Goal: Check status: Check status

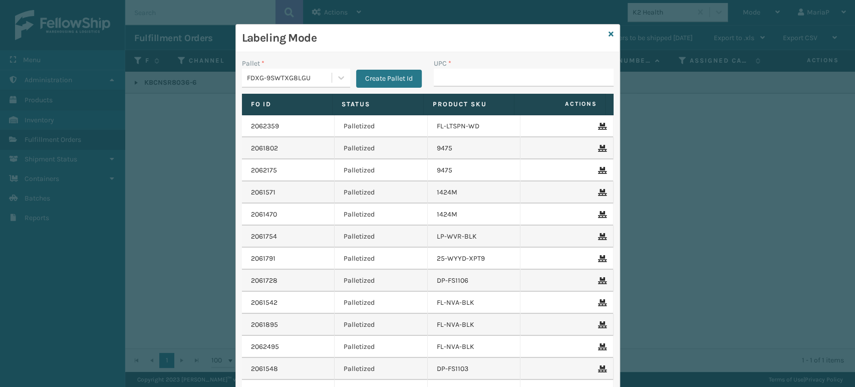
click at [473, 82] on input "UPC *" at bounding box center [524, 78] width 180 height 18
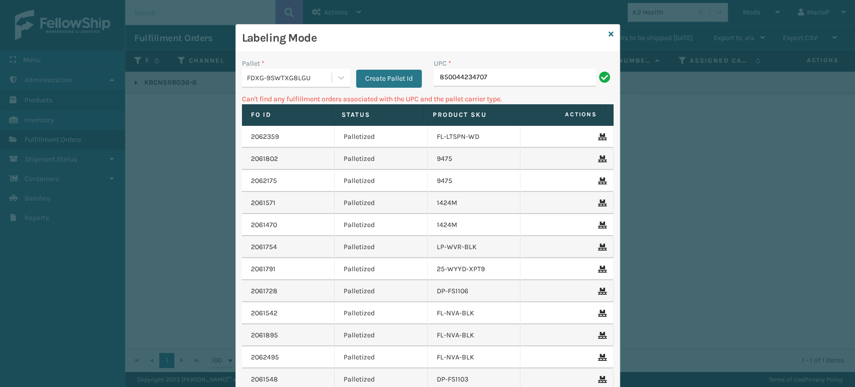
click at [282, 83] on div "FDXG-9SWTXG8LGU" at bounding box center [287, 78] width 90 height 17
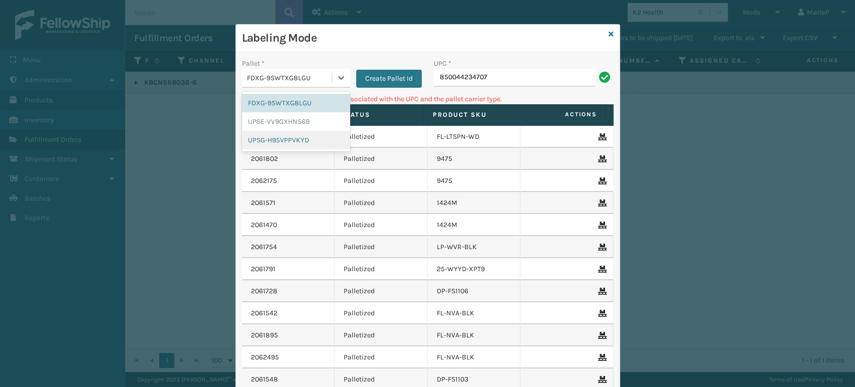
click at [284, 139] on div "UPSG-H95VPPVKYD" at bounding box center [296, 140] width 108 height 19
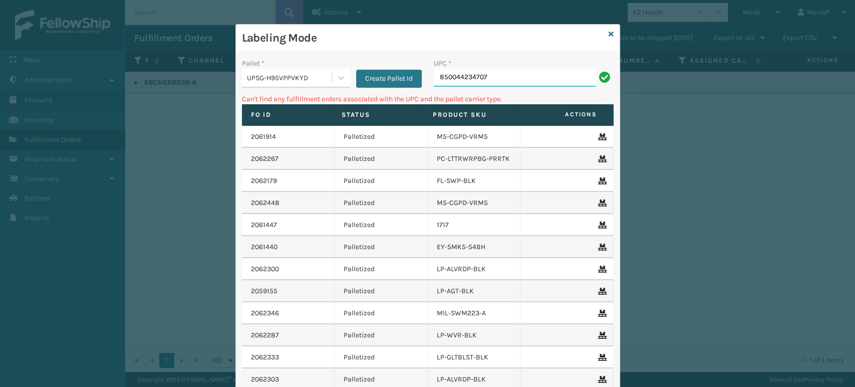
click at [547, 71] on input "850044234707" at bounding box center [515, 78] width 162 height 18
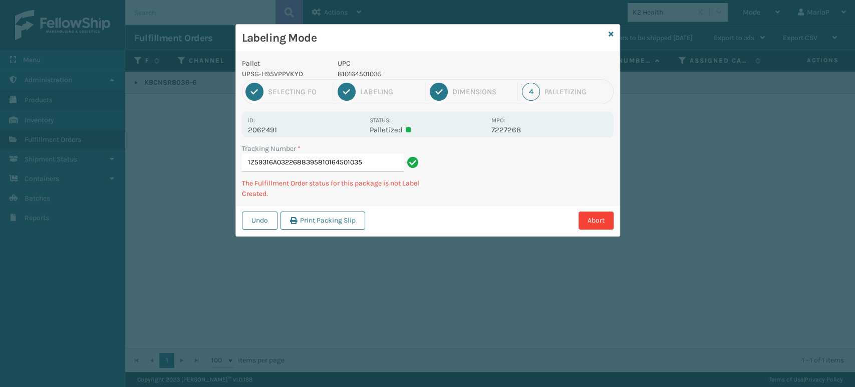
type input "1Z59316A0322688395810164501035"
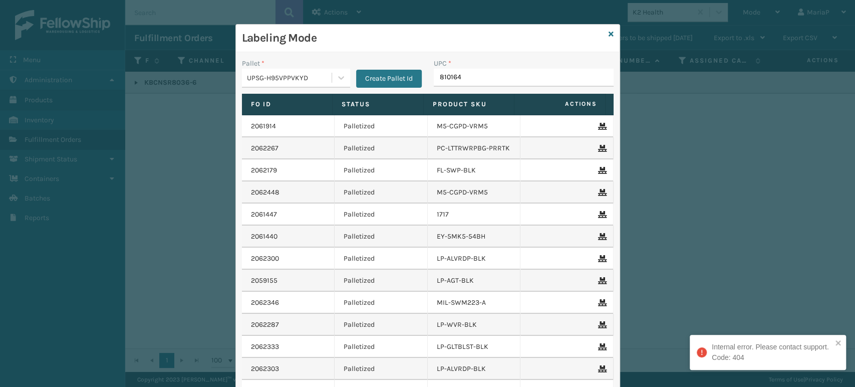
type input "8101645"
click at [457, 78] on input "UPC *" at bounding box center [524, 78] width 180 height 18
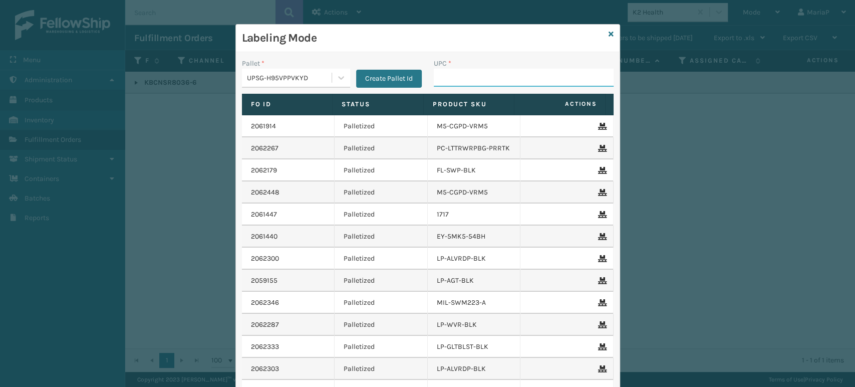
click at [498, 77] on input "UPC *" at bounding box center [524, 78] width 180 height 18
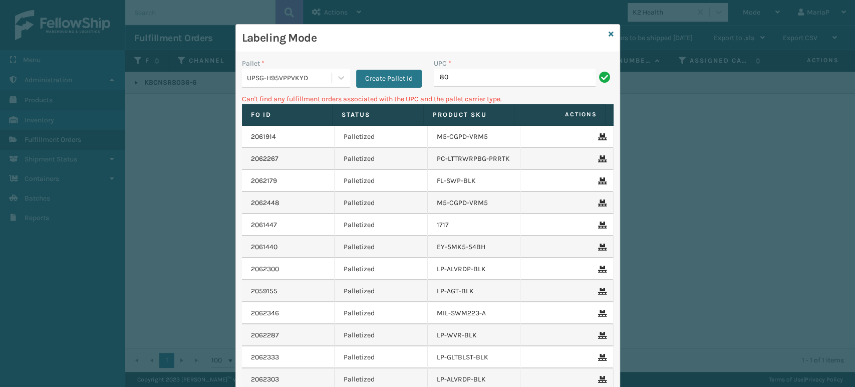
type input "8"
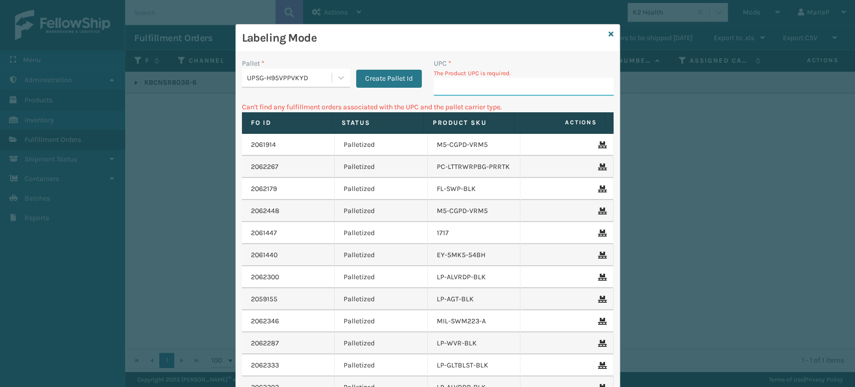
click at [509, 91] on input "UPC *" at bounding box center [524, 87] width 180 height 18
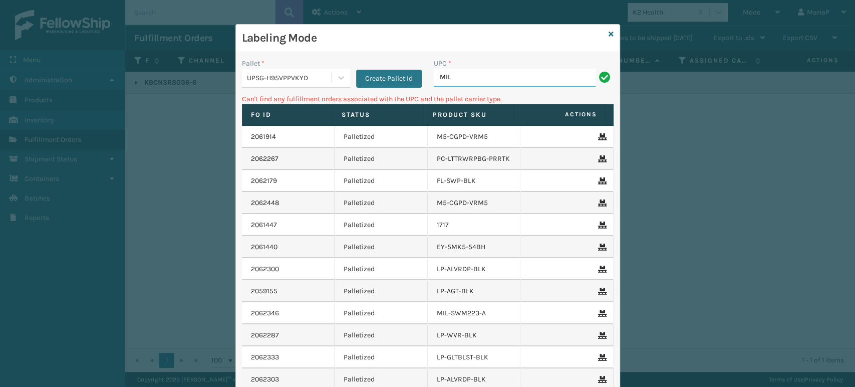
type input "MIL-101-BL"
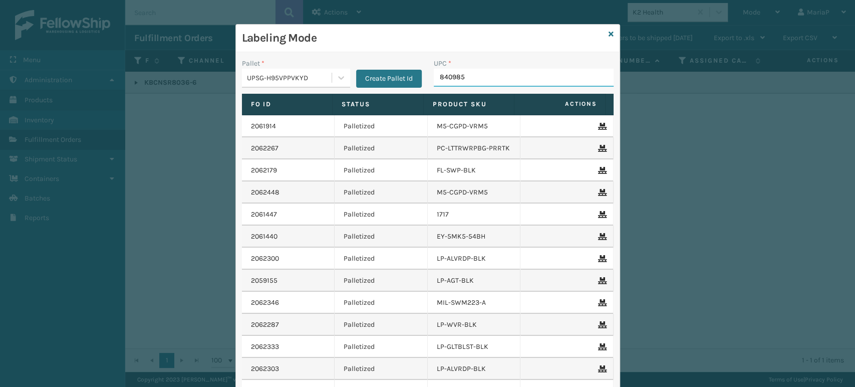
type input "8409851"
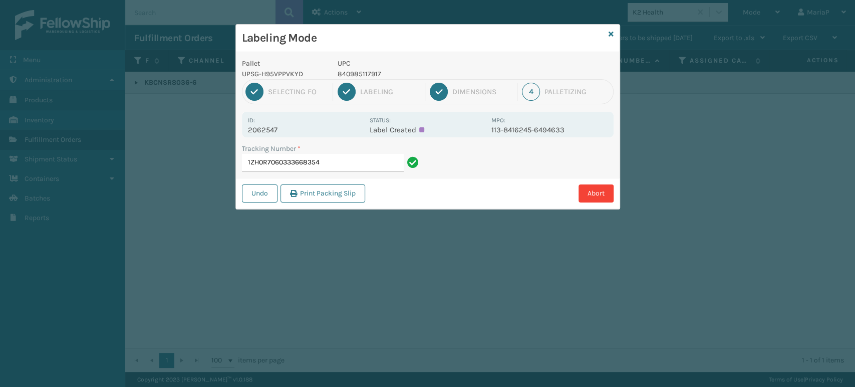
click at [371, 77] on p "840985117917" at bounding box center [412, 74] width 148 height 11
copy p "840985117917"
click at [360, 167] on input "1ZH0R7060333668354" at bounding box center [323, 163] width 162 height 18
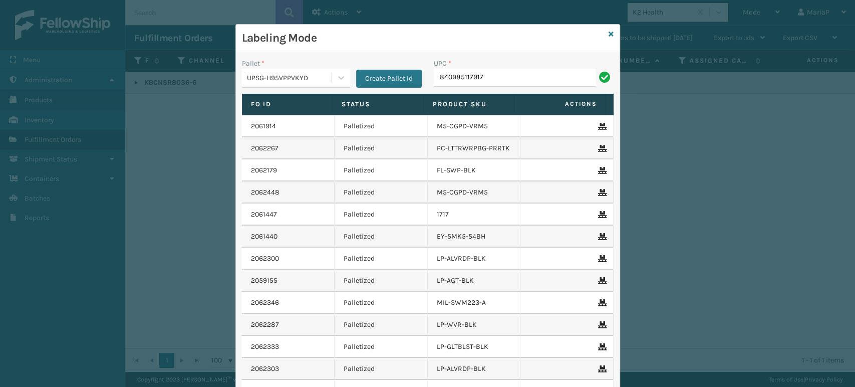
type input "840985117917"
type input "8100819"
click at [469, 71] on input "UPC *" at bounding box center [524, 78] width 180 height 18
type input "8409851"
type input "84098511820"
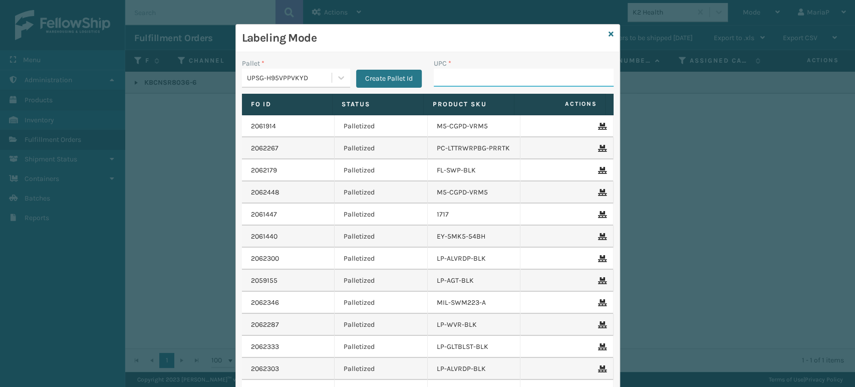
click at [464, 84] on input "UPC *" at bounding box center [524, 78] width 180 height 18
type input "850064"
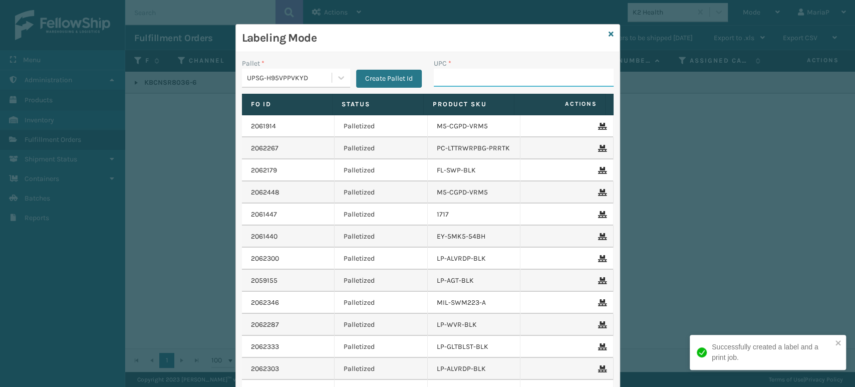
drag, startPoint x: 453, startPoint y: 81, endPoint x: 441, endPoint y: 80, distance: 11.5
click at [453, 81] on input "UPC *" at bounding box center [524, 78] width 180 height 18
click at [469, 76] on input "UPC *" at bounding box center [524, 78] width 180 height 18
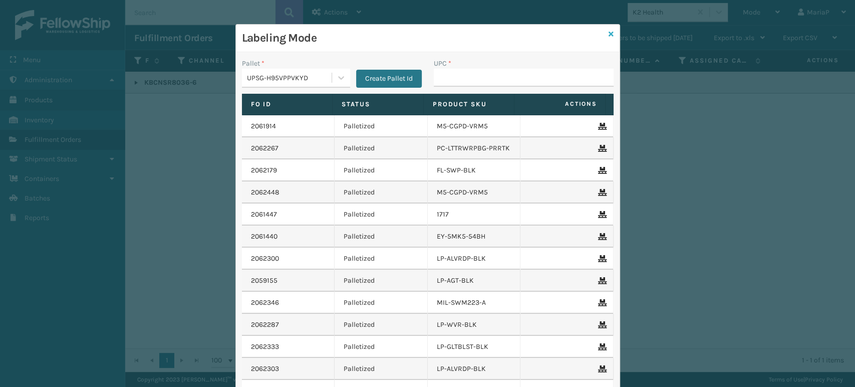
click at [609, 31] on icon at bounding box center [611, 34] width 5 height 7
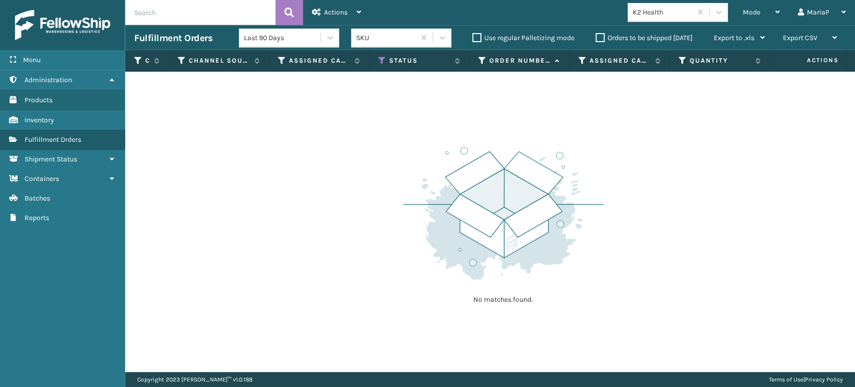
click at [665, 16] on div "K2 Health" at bounding box center [663, 12] width 60 height 11
type input "EMS"
click at [652, 41] on div "Emson" at bounding box center [678, 37] width 100 height 19
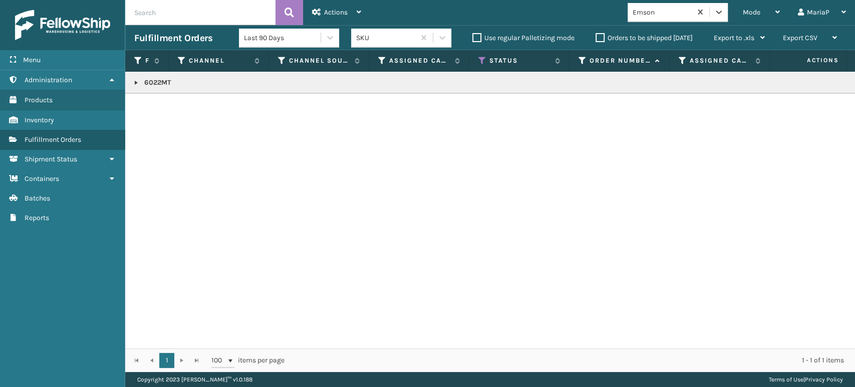
click at [138, 84] on link at bounding box center [136, 83] width 8 height 8
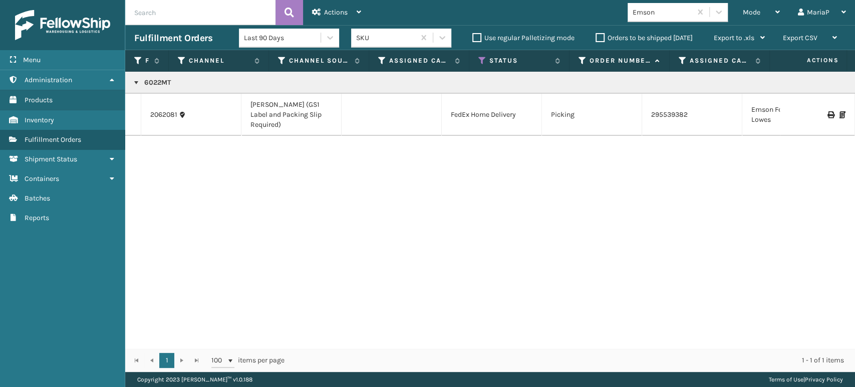
copy p "6022MT"
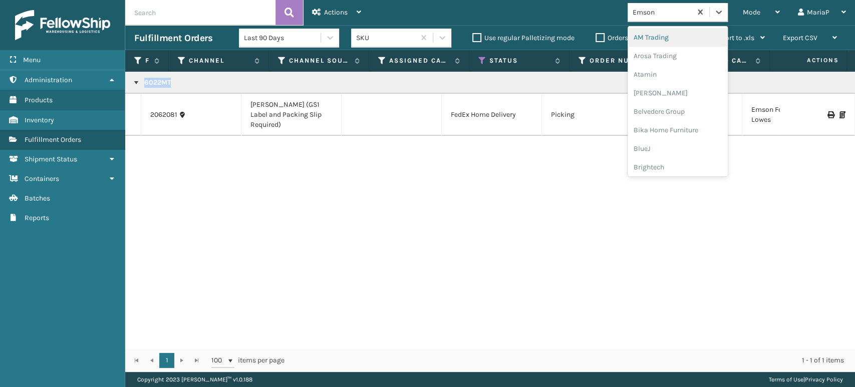
click at [676, 16] on div "Emson" at bounding box center [663, 12] width 60 height 11
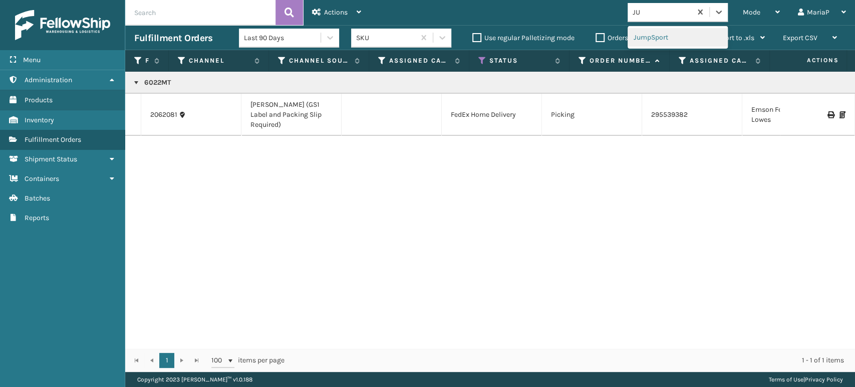
type input "JUM"
click at [639, 34] on div "JumpSport" at bounding box center [678, 37] width 100 height 19
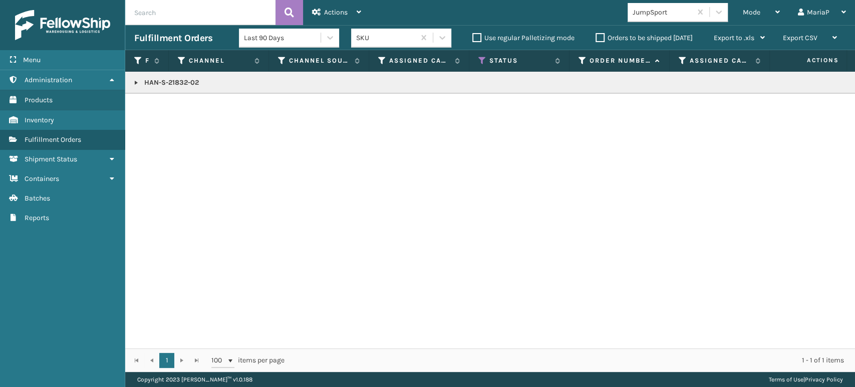
click at [137, 82] on link at bounding box center [136, 83] width 8 height 8
